Goal: Task Accomplishment & Management: Use online tool/utility

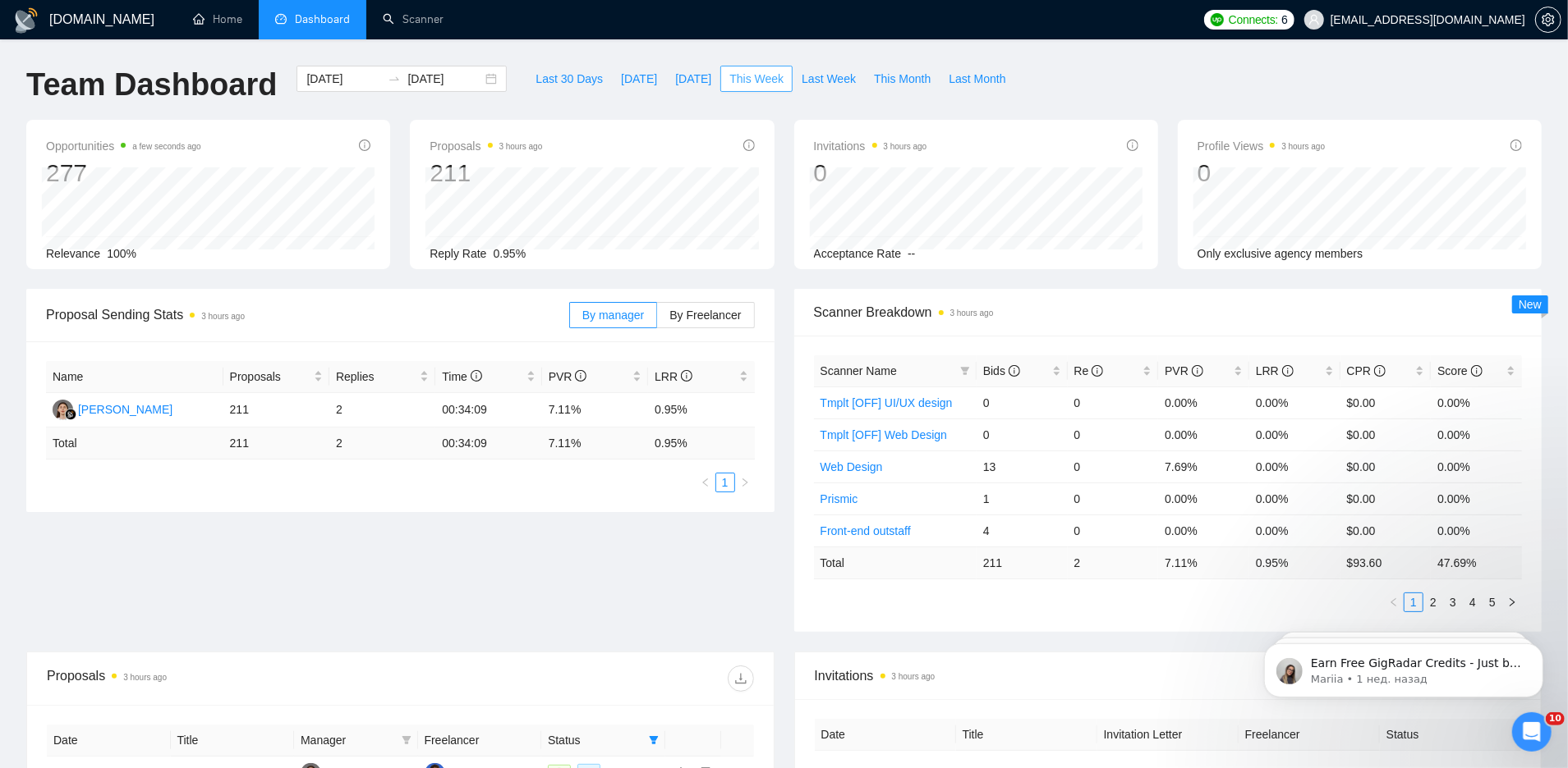
click at [766, 79] on span "This Week" at bounding box center [756, 79] width 54 height 18
click at [402, 27] on link "Scanner" at bounding box center [413, 18] width 60 height 14
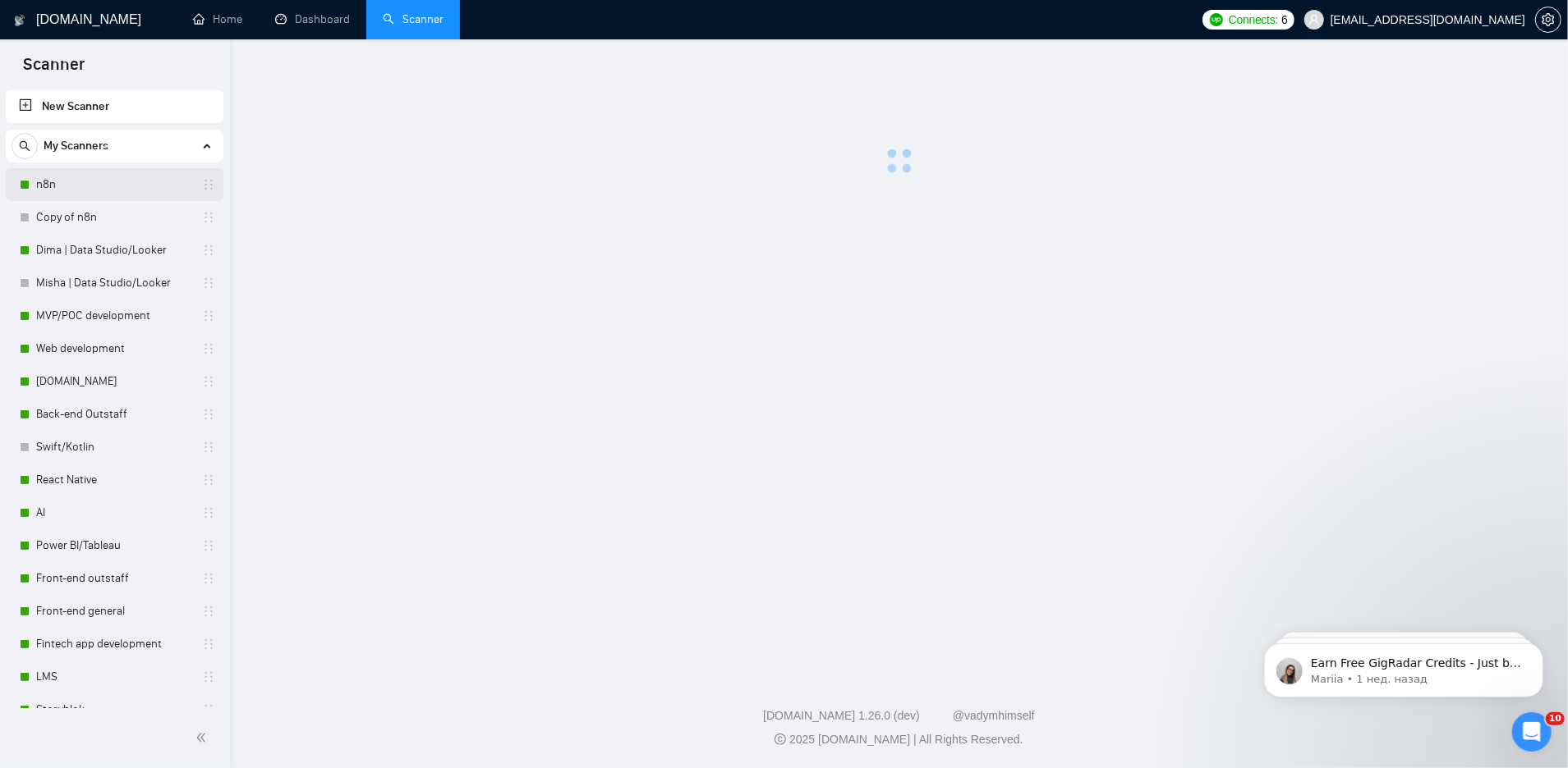
click at [84, 187] on link "n8n" at bounding box center [113, 185] width 156 height 33
